Goal: Task Accomplishment & Management: Use online tool/utility

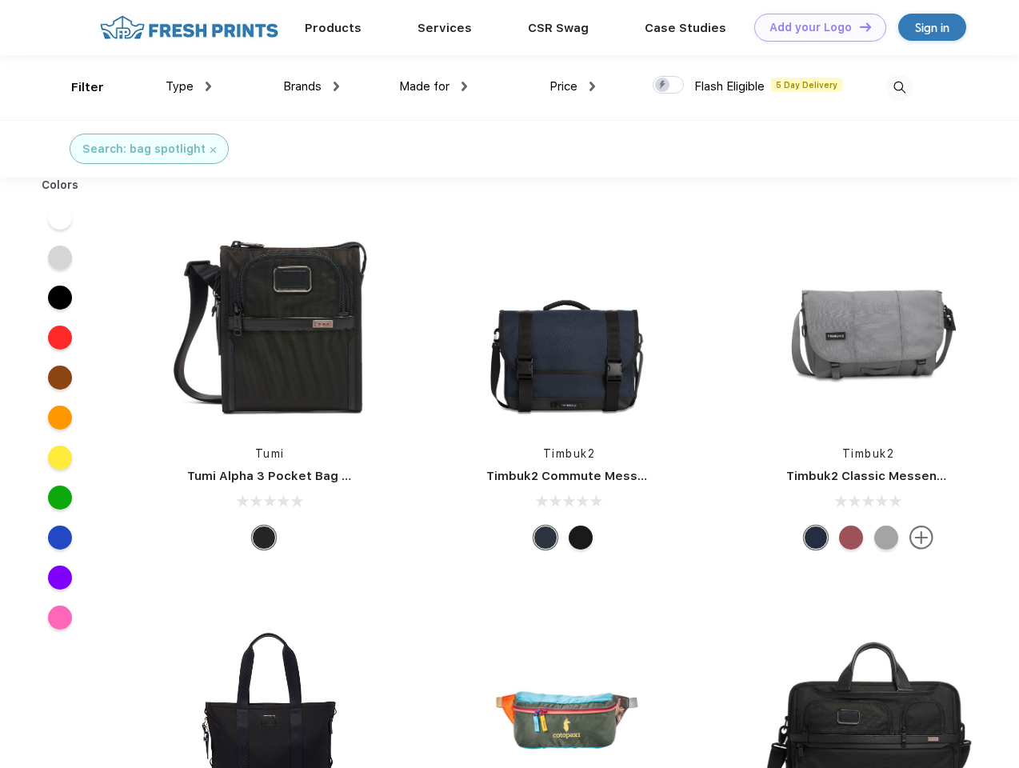
scroll to position [1, 0]
click at [814, 27] on link "Add your Logo Design Tool" at bounding box center [820, 28] width 132 height 28
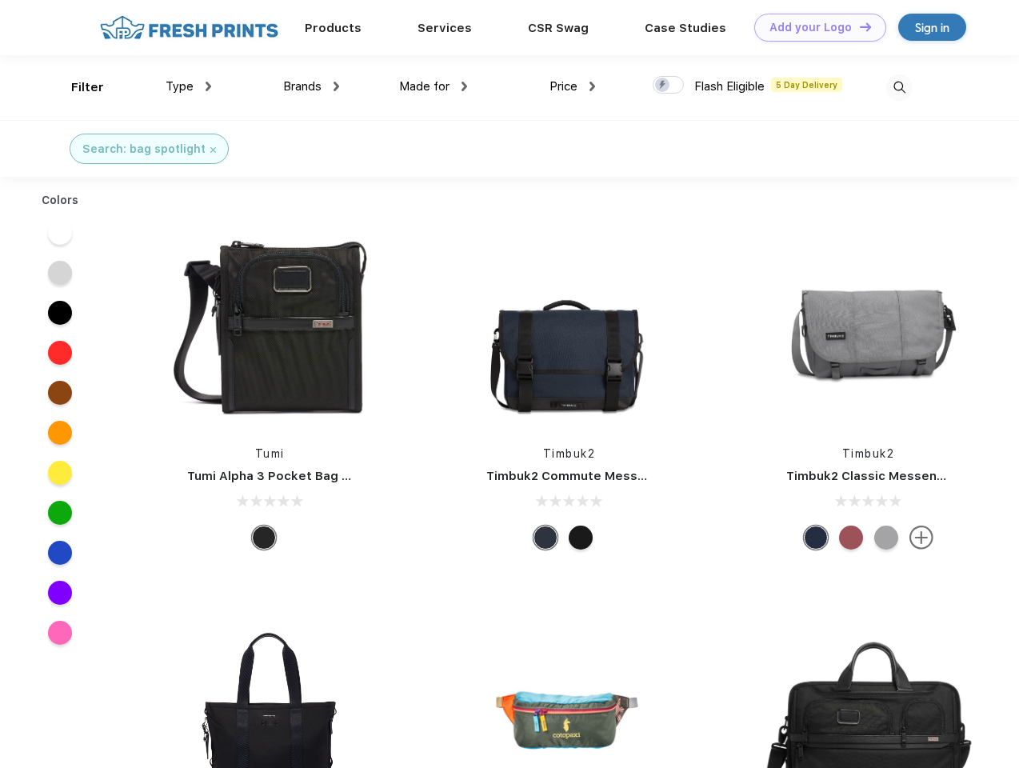
click at [0, 0] on div "Design Tool" at bounding box center [0, 0] width 0 height 0
click at [858, 26] on link "Add your Logo Design Tool" at bounding box center [820, 28] width 132 height 28
click at [77, 87] on div "Filter" at bounding box center [87, 87] width 33 height 18
click at [189, 86] on span "Type" at bounding box center [180, 86] width 28 height 14
click at [311, 86] on span "Brands" at bounding box center [302, 86] width 38 height 14
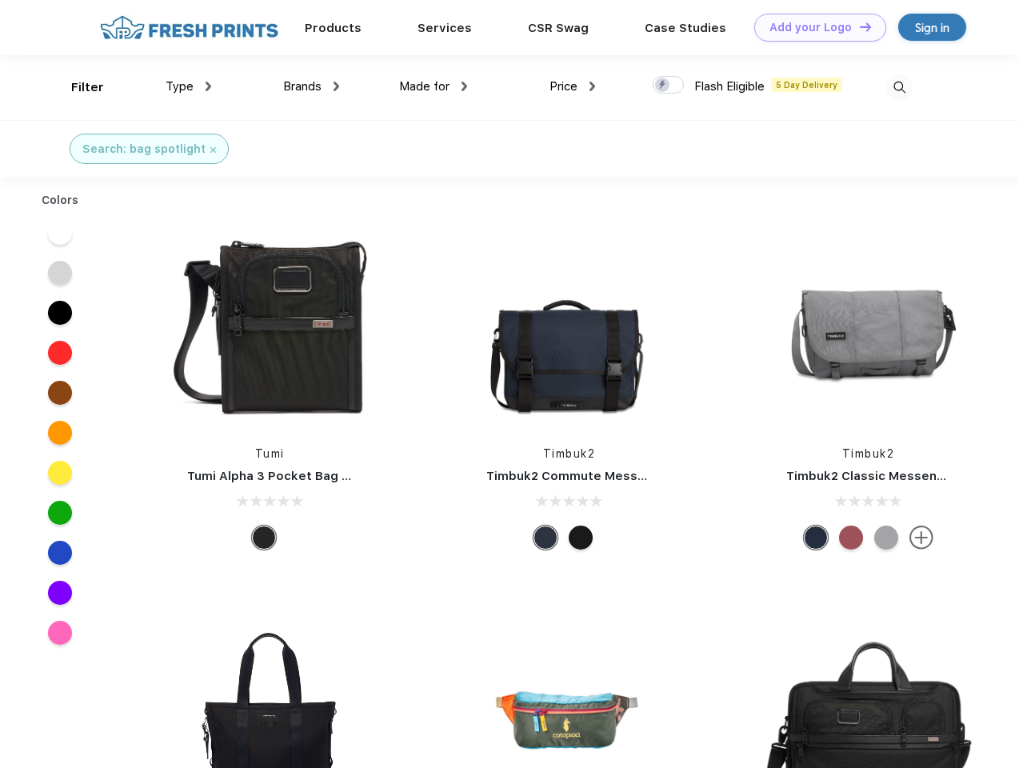
click at [433, 86] on span "Made for" at bounding box center [424, 86] width 50 height 14
click at [573, 86] on span "Price" at bounding box center [563, 86] width 28 height 14
click at [669, 86] on div at bounding box center [668, 85] width 31 height 18
click at [663, 86] on input "checkbox" at bounding box center [658, 80] width 10 height 10
click at [899, 87] on img at bounding box center [899, 87] width 26 height 26
